Goal: Task Accomplishment & Management: Complete application form

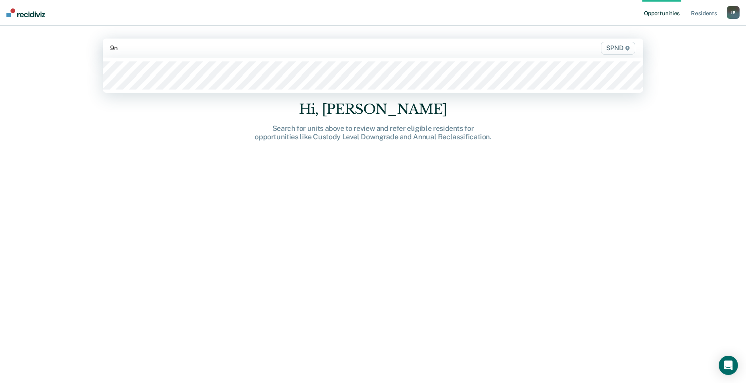
type input "9n2"
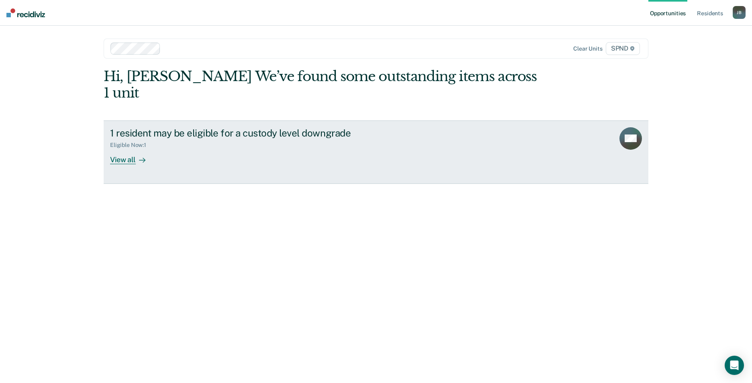
click at [163, 127] on div "1 resident may be eligible for a custody level downgrade" at bounding box center [251, 133] width 282 height 12
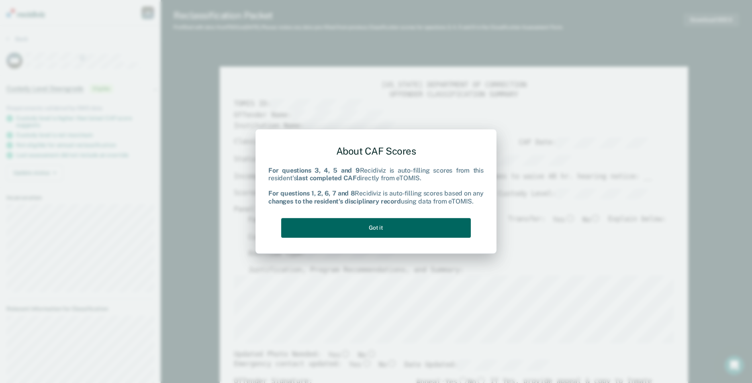
click at [384, 228] on button "Got it" at bounding box center [376, 228] width 190 height 20
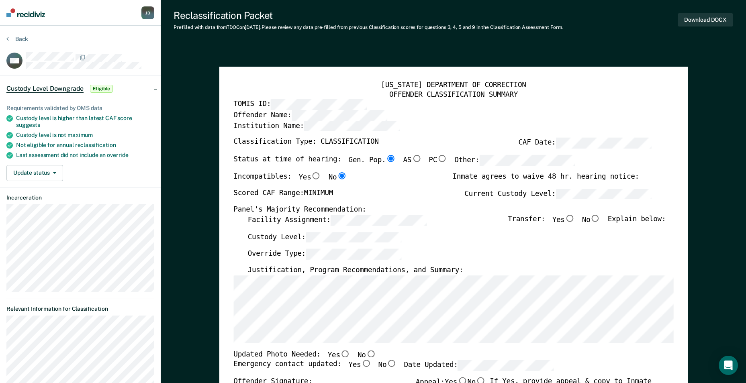
click at [413, 186] on div "Incompatibles: Yes No Inmate agrees to waive 48 hr. hearing notice: __" at bounding box center [442, 180] width 418 height 16
type textarea "x"
radio input "false"
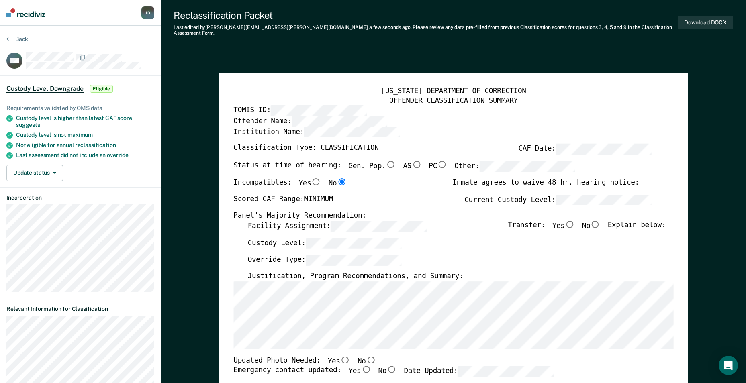
click at [600, 221] on input "No" at bounding box center [595, 224] width 10 height 7
type textarea "x"
radio input "true"
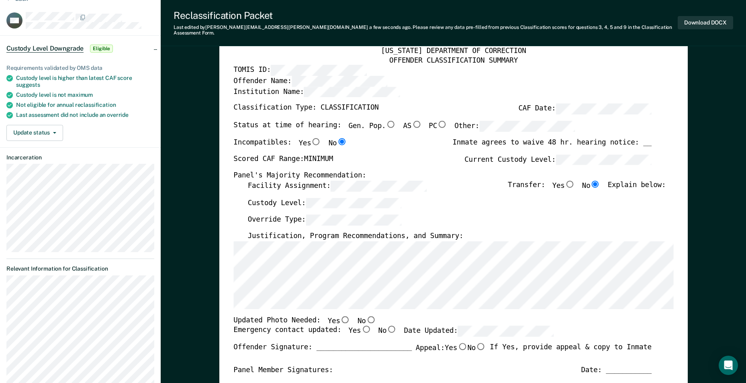
click at [365, 316] on input "No" at bounding box center [370, 319] width 10 height 7
type textarea "x"
radio input "true"
click at [361, 326] on input "Yes" at bounding box center [366, 329] width 10 height 7
type textarea "x"
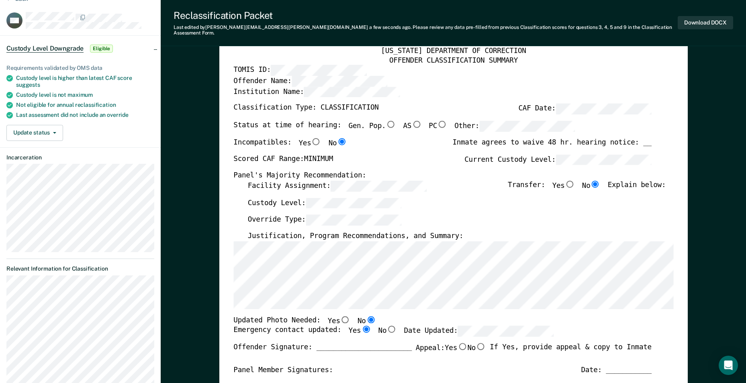
radio input "true"
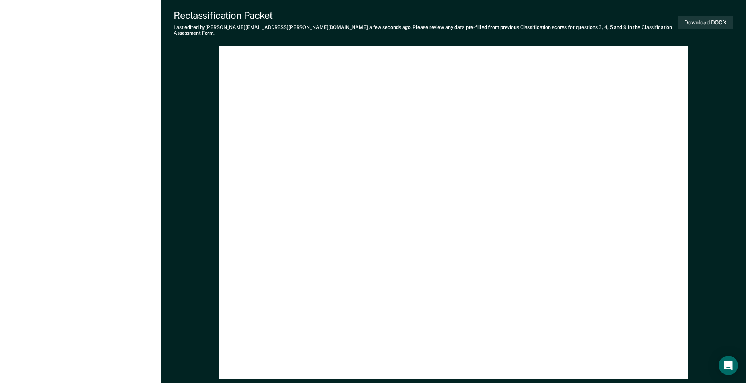
scroll to position [2169, 0]
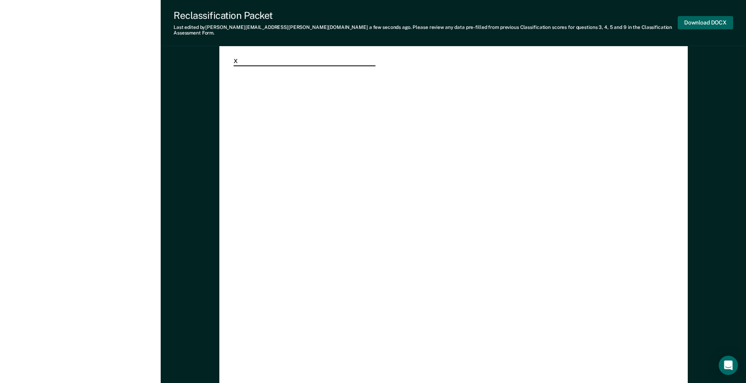
click at [712, 20] on button "Download DOCX" at bounding box center [705, 22] width 55 height 13
type textarea "x"
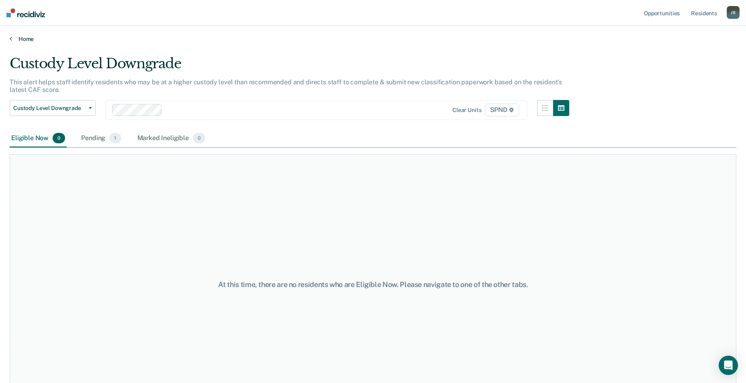
click at [18, 40] on link "Home" at bounding box center [373, 38] width 727 height 7
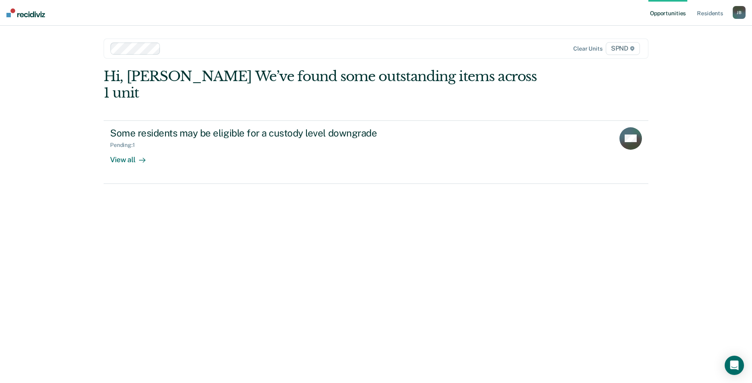
click at [737, 14] on div "J B" at bounding box center [739, 12] width 13 height 13
click at [692, 52] on link "Log Out" at bounding box center [706, 52] width 65 height 7
